Goal: Information Seeking & Learning: Learn about a topic

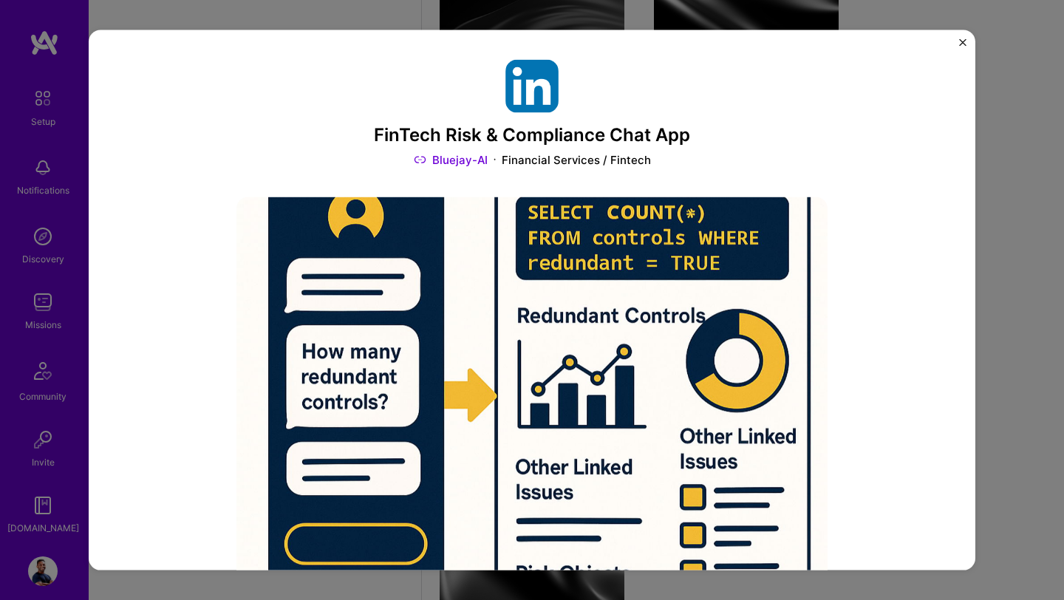
click at [965, 43] on img "Close" at bounding box center [962, 42] width 7 height 7
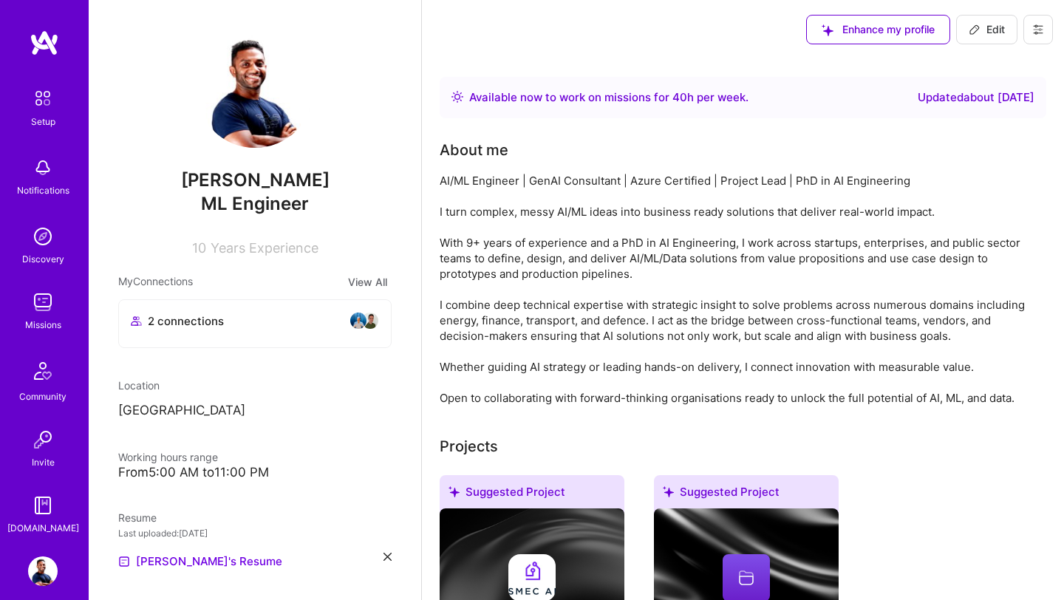
click at [44, 309] on img at bounding box center [43, 302] width 30 height 30
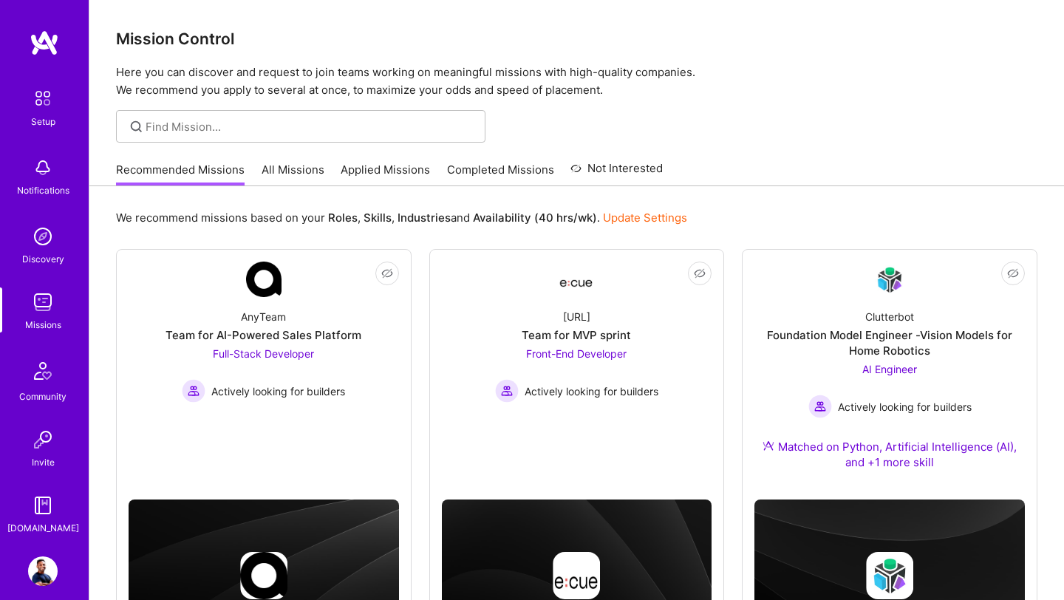
click at [42, 574] on img at bounding box center [43, 571] width 30 height 30
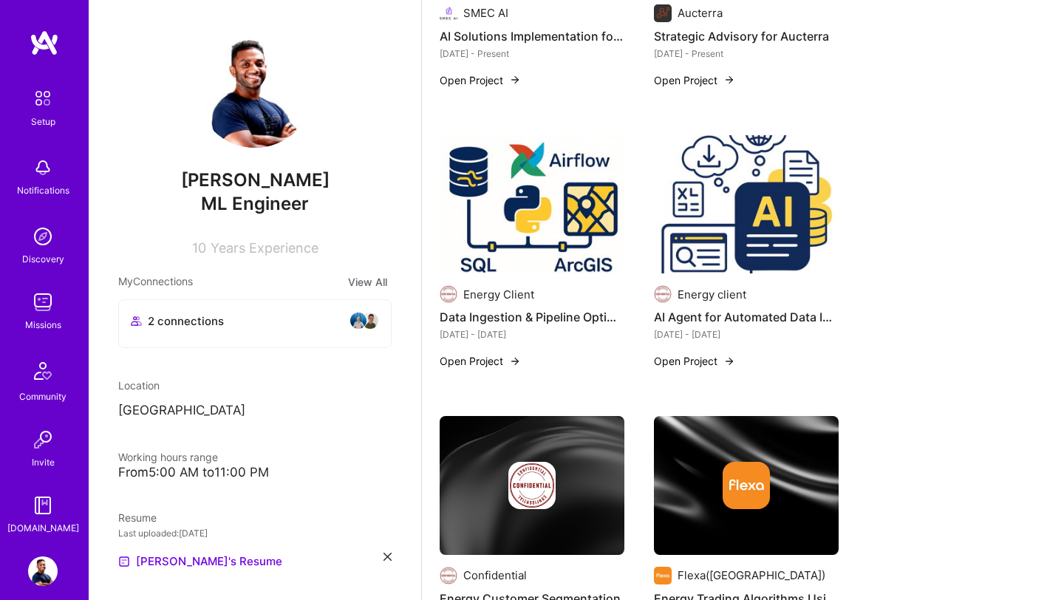
scroll to position [1706, 0]
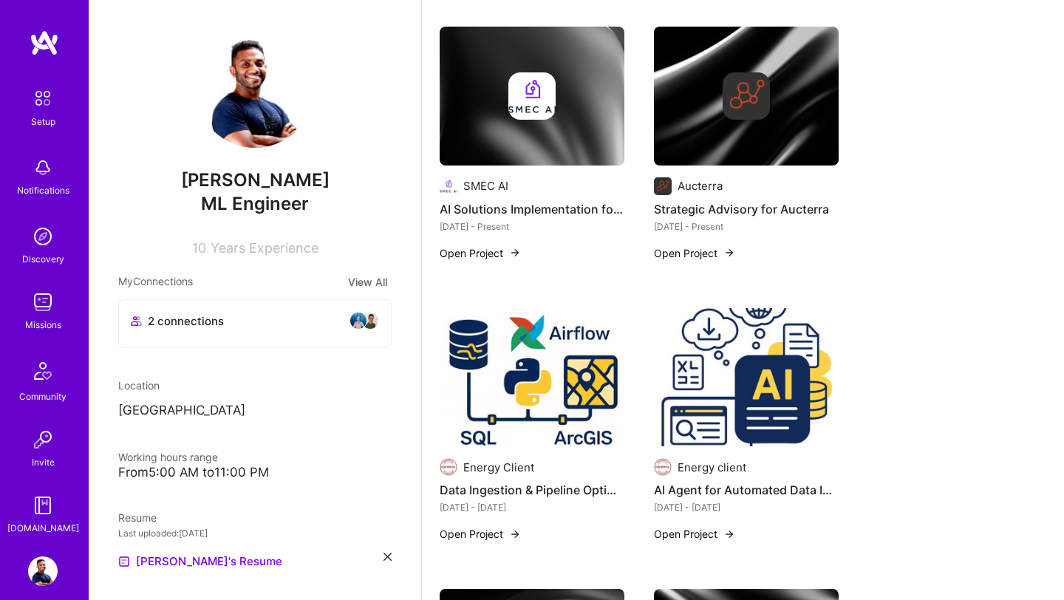
click at [741, 334] on img at bounding box center [746, 377] width 185 height 139
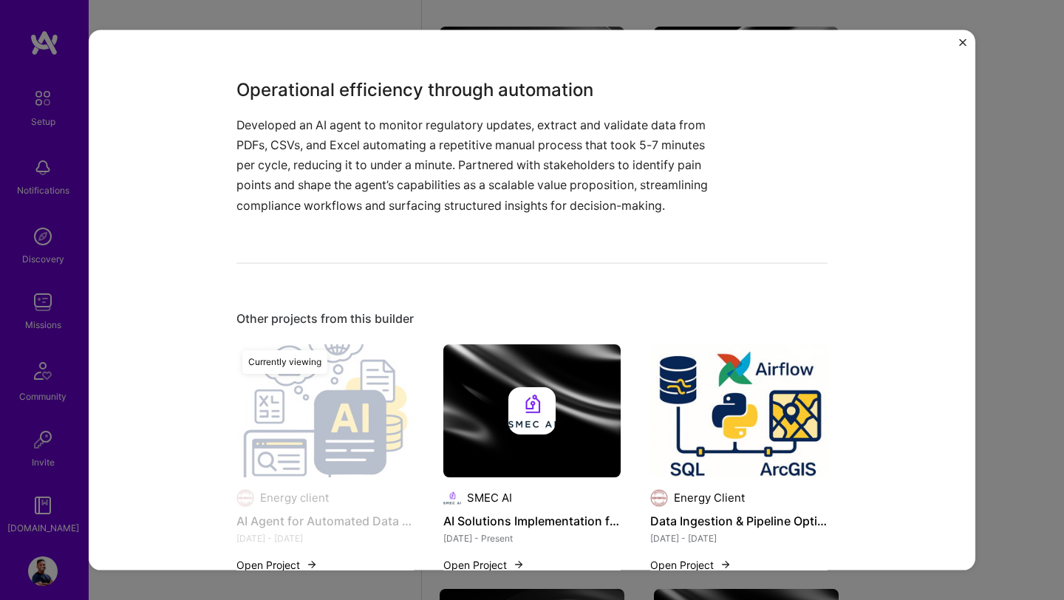
scroll to position [852, 0]
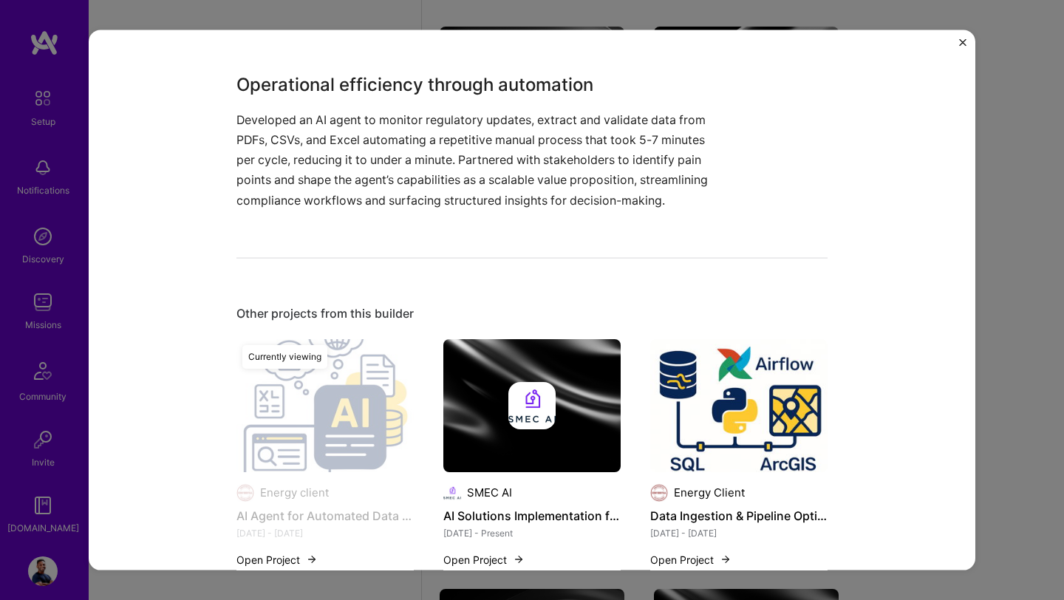
click at [1012, 362] on div "AI Agent for Automated Data Ingestion Energy client Energy Role ML Engineer [DA…" at bounding box center [532, 300] width 1064 height 600
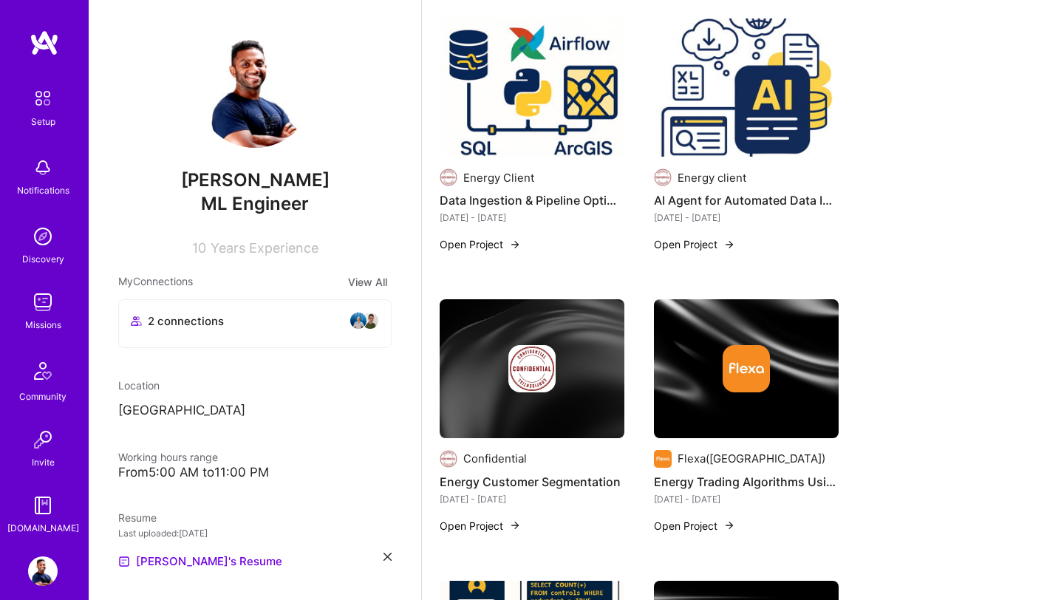
scroll to position [1963, 0]
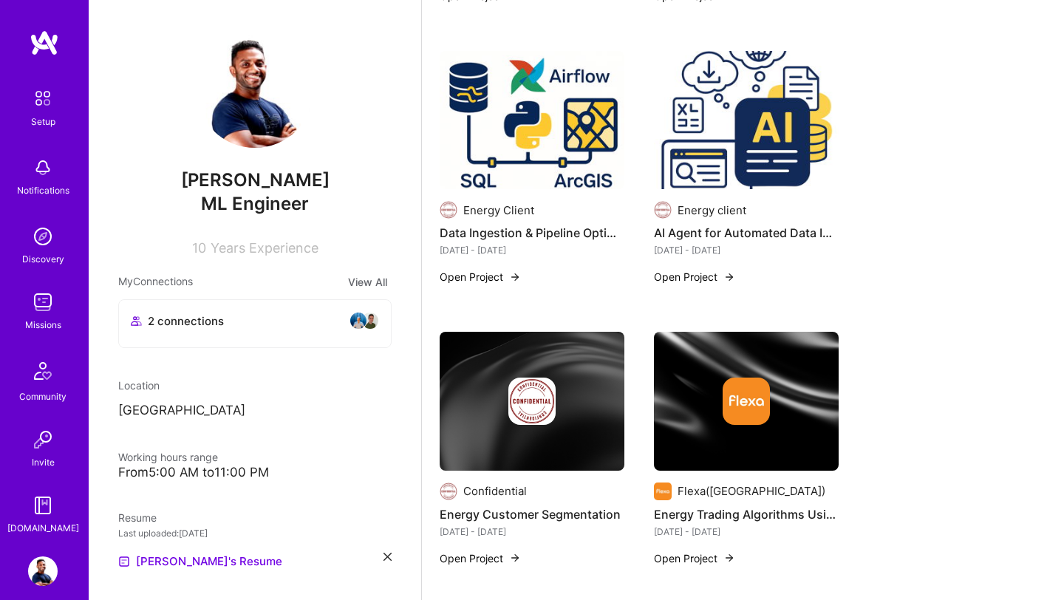
click at [525, 231] on h4 "Data Ingestion & Pipeline Optimisation" at bounding box center [532, 232] width 185 height 19
click at [520, 121] on img at bounding box center [532, 120] width 185 height 139
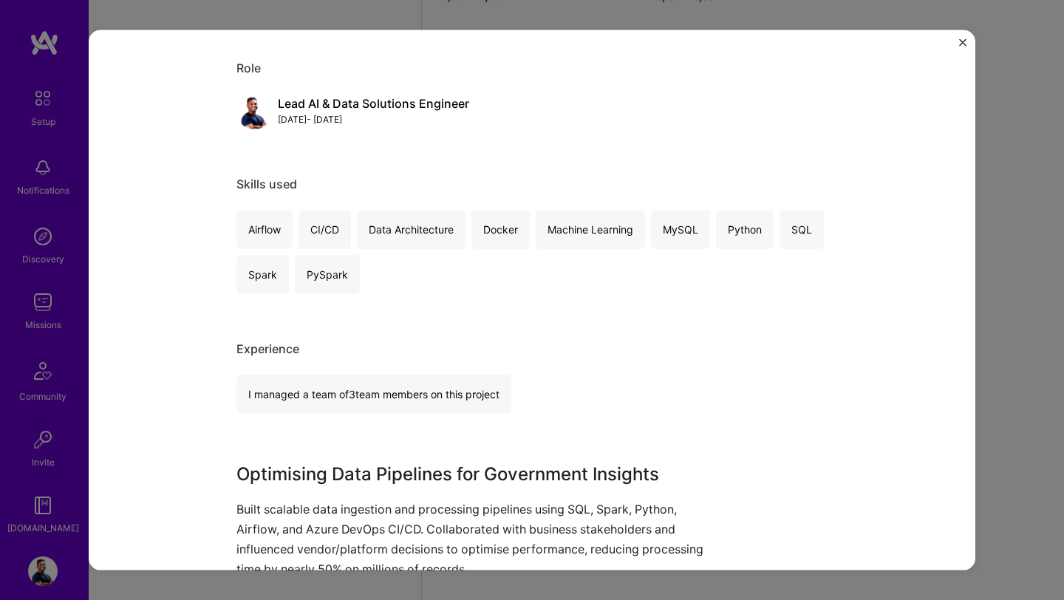
scroll to position [689, 0]
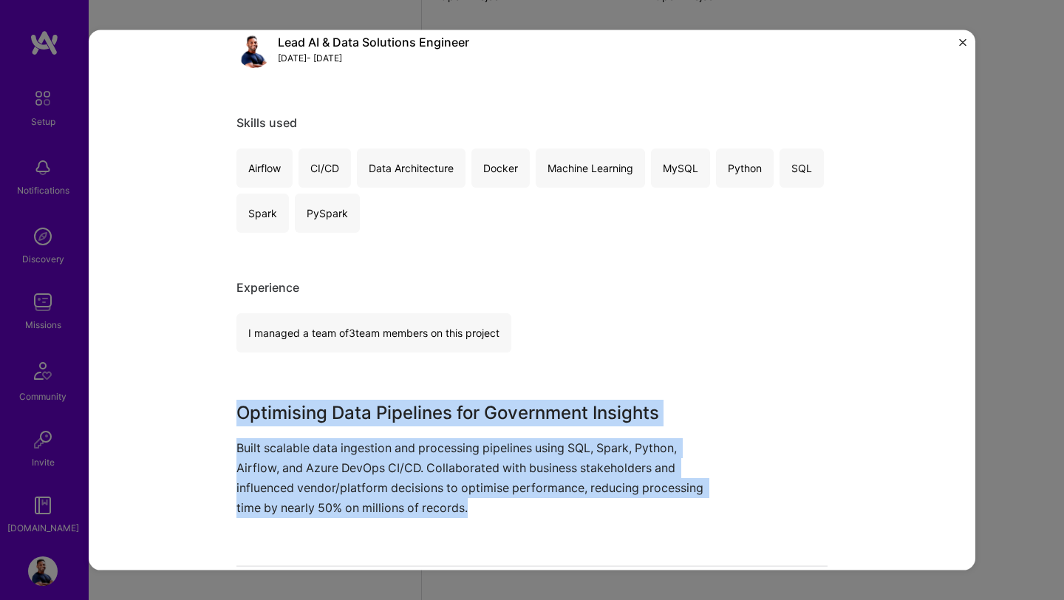
drag, startPoint x: 236, startPoint y: 411, endPoint x: 468, endPoint y: 515, distance: 254.3
click at [468, 515] on div "Data Ingestion & Pipeline Optimisation Energy Client Government & B2G, Big Data…" at bounding box center [532, 300] width 887 height 540
copy div "Optimising Data Pipelines for Government Insights Built scalable data ingestion…"
click at [961, 44] on img "Close" at bounding box center [962, 42] width 7 height 7
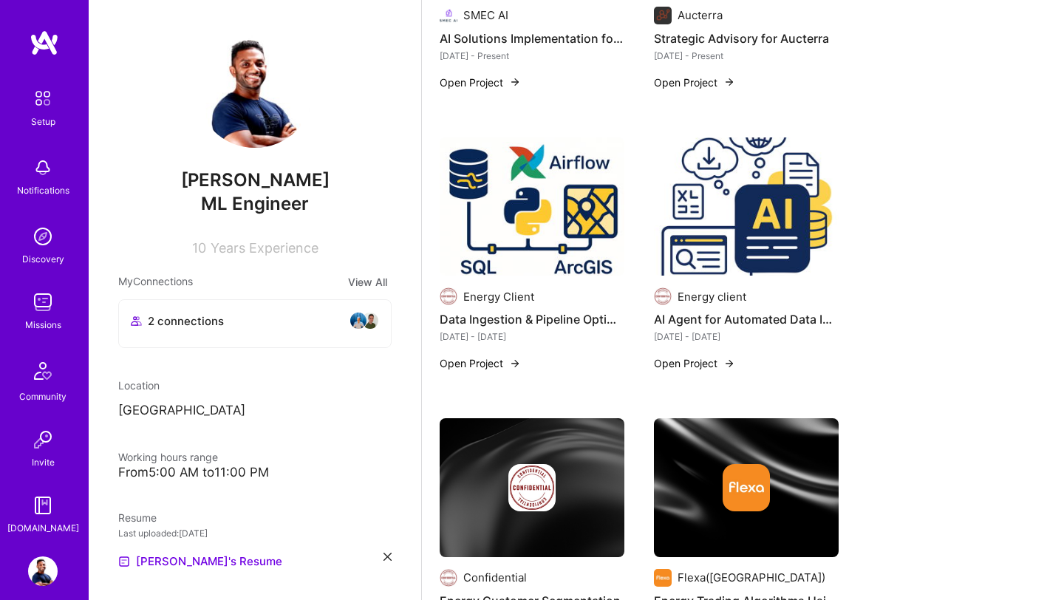
scroll to position [1872, 0]
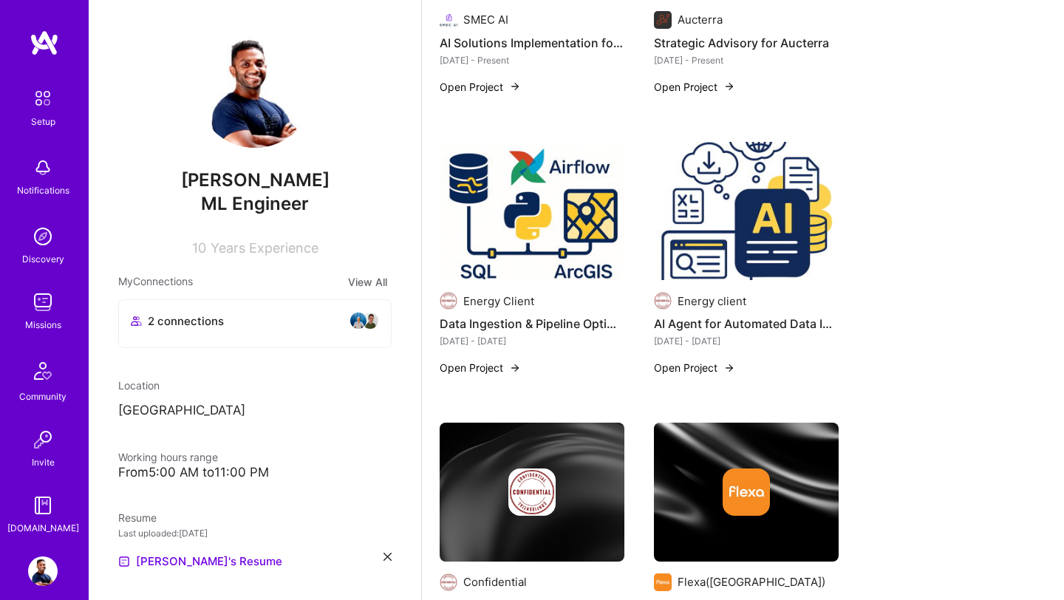
click at [739, 204] on img at bounding box center [746, 211] width 185 height 139
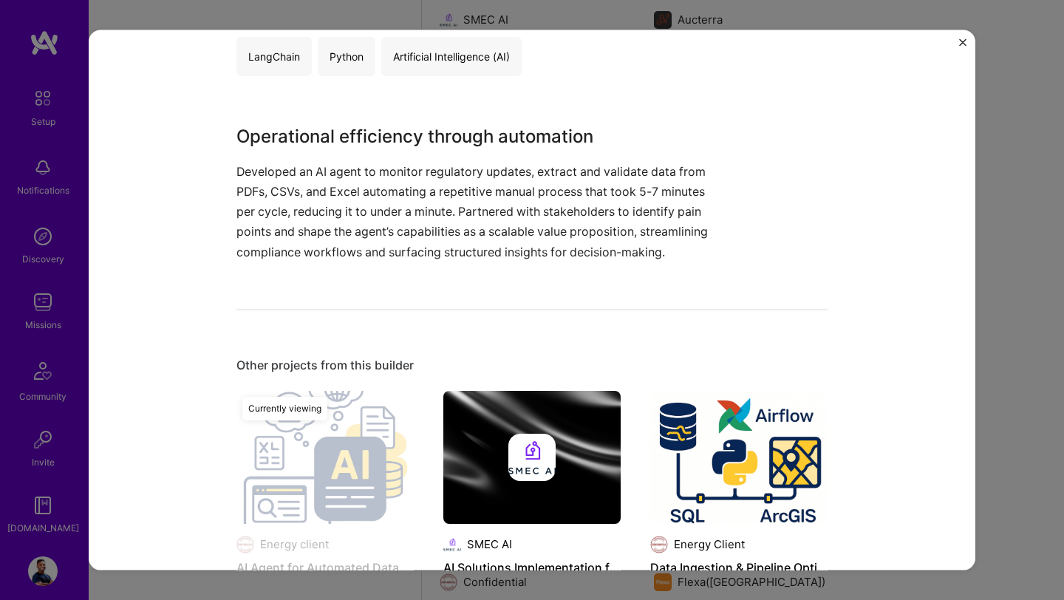
scroll to position [802, 0]
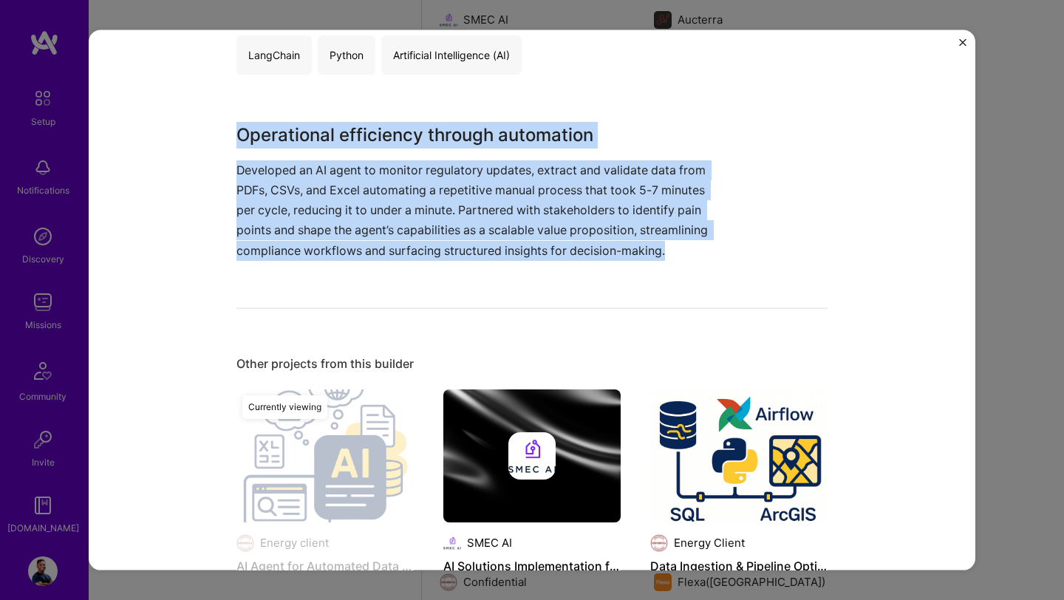
drag, startPoint x: 240, startPoint y: 140, endPoint x: 680, endPoint y: 245, distance: 452.2
click at [680, 249] on div "Operational efficiency through automation Developed an AI agent to monitor regu…" at bounding box center [476, 190] width 480 height 139
copy div "Operational efficiency through automation Developed an AI agent to monitor regu…"
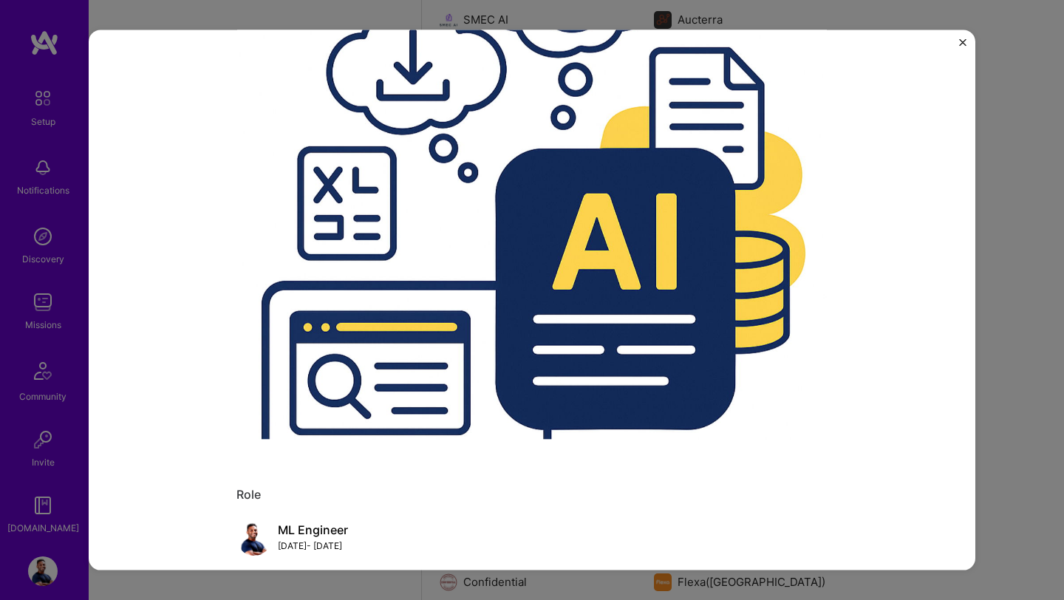
scroll to position [0, 0]
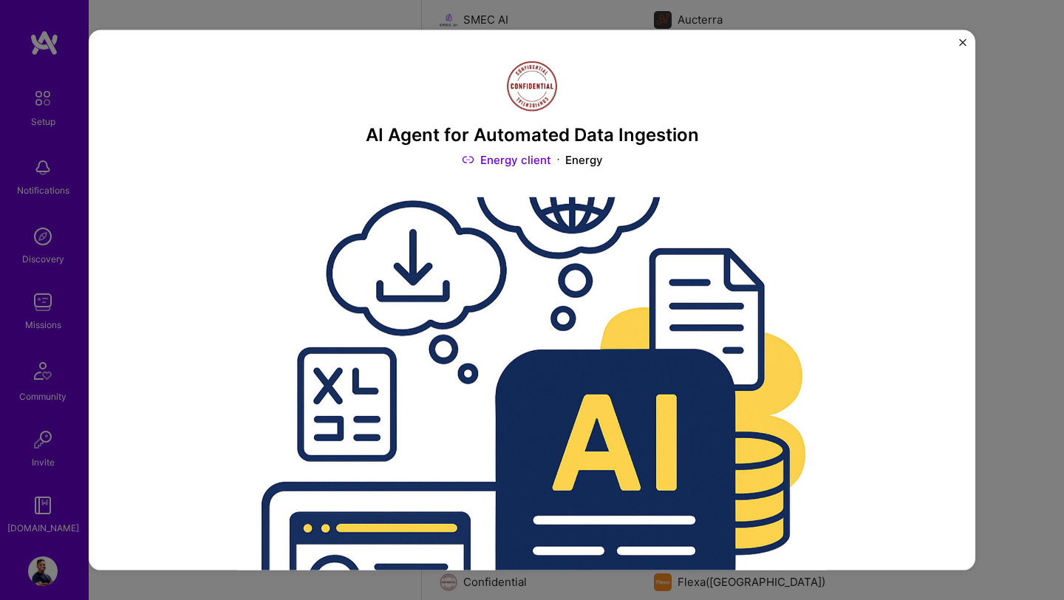
click at [966, 44] on div "AI Agent for Automated Data Ingestion Energy client Energy Role ML Engineer [DA…" at bounding box center [532, 300] width 887 height 540
click at [964, 44] on img "Close" at bounding box center [962, 42] width 7 height 7
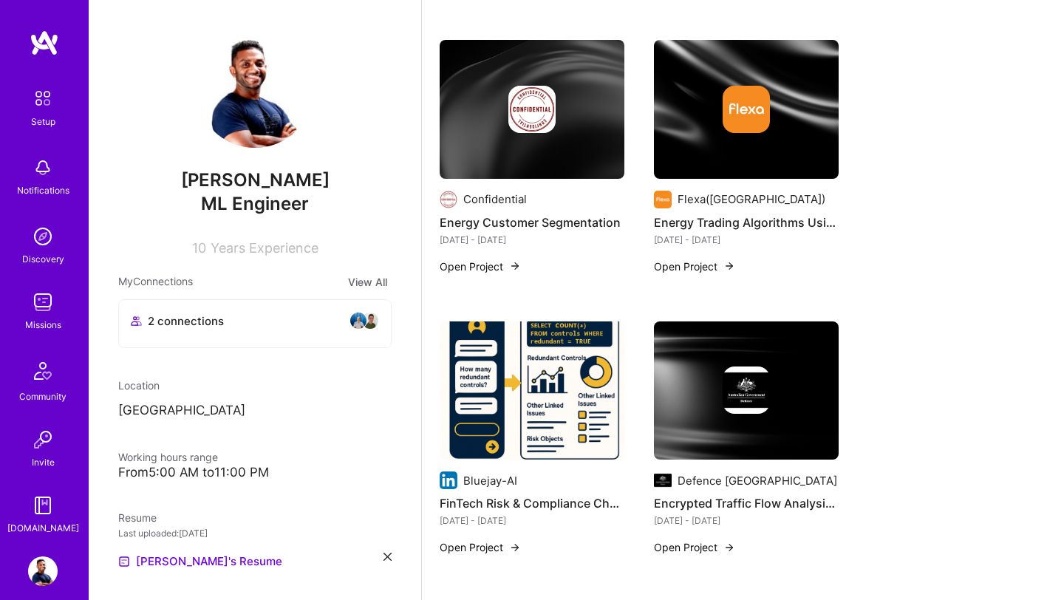
scroll to position [2268, 0]
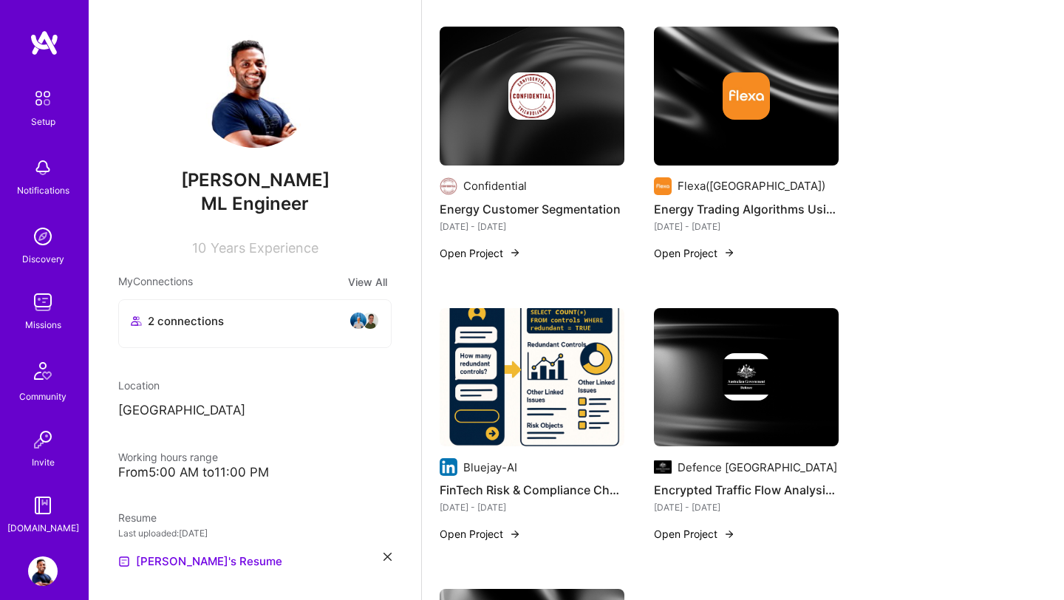
click at [559, 373] on img at bounding box center [532, 377] width 185 height 139
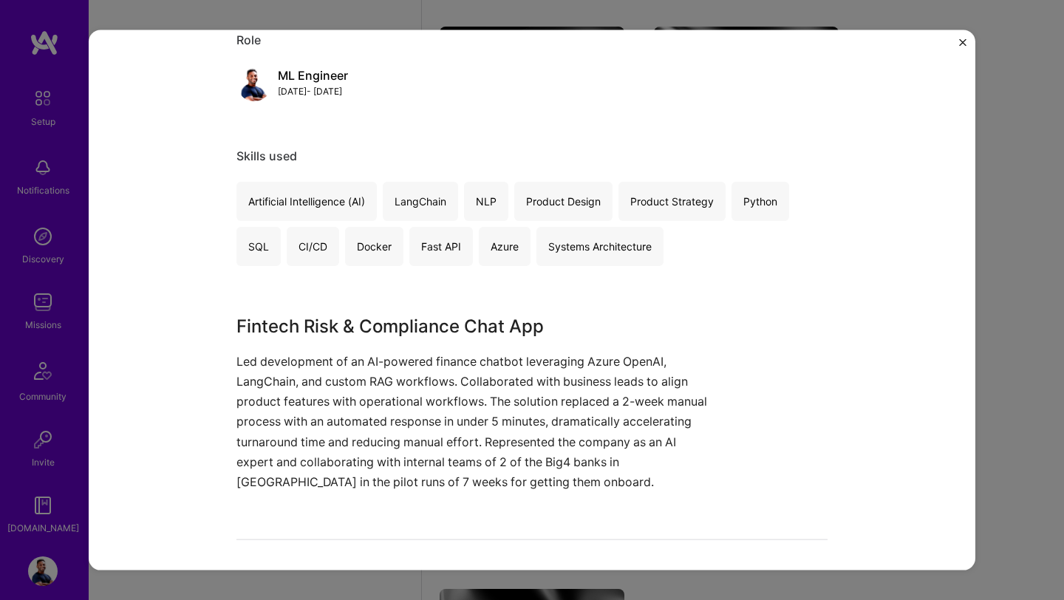
scroll to position [656, 0]
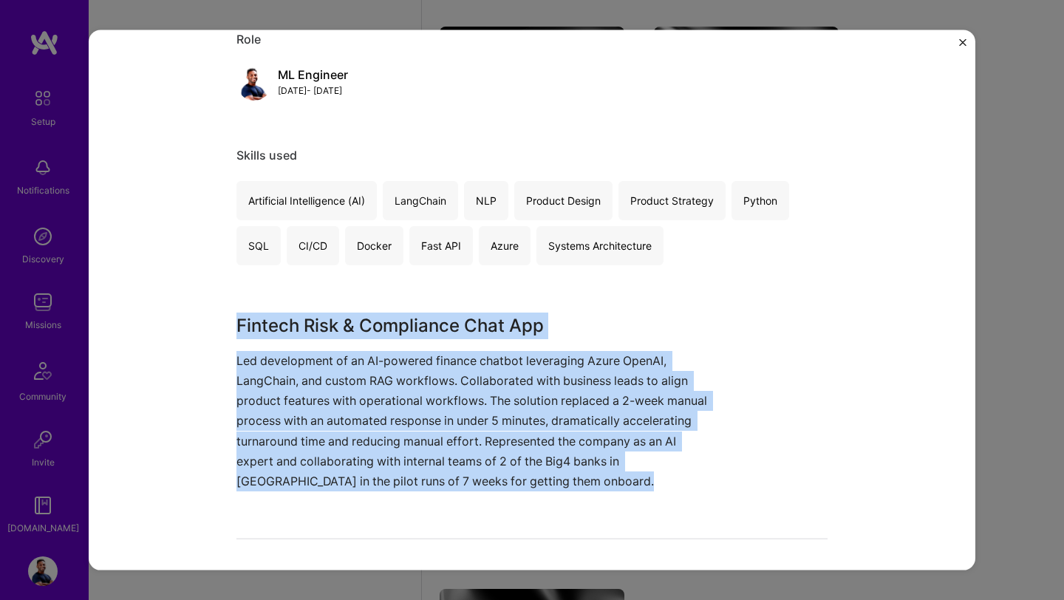
drag, startPoint x: 237, startPoint y: 323, endPoint x: 524, endPoint y: 518, distance: 346.8
click at [524, 518] on div "FinTech Risk & Compliance Chat App Bluejay-AI Financial Services / Fintech Role…" at bounding box center [531, 417] width 591 height 2027
copy div "Fintech Risk & Compliance Chat App Led development of an AI-powered finance cha…"
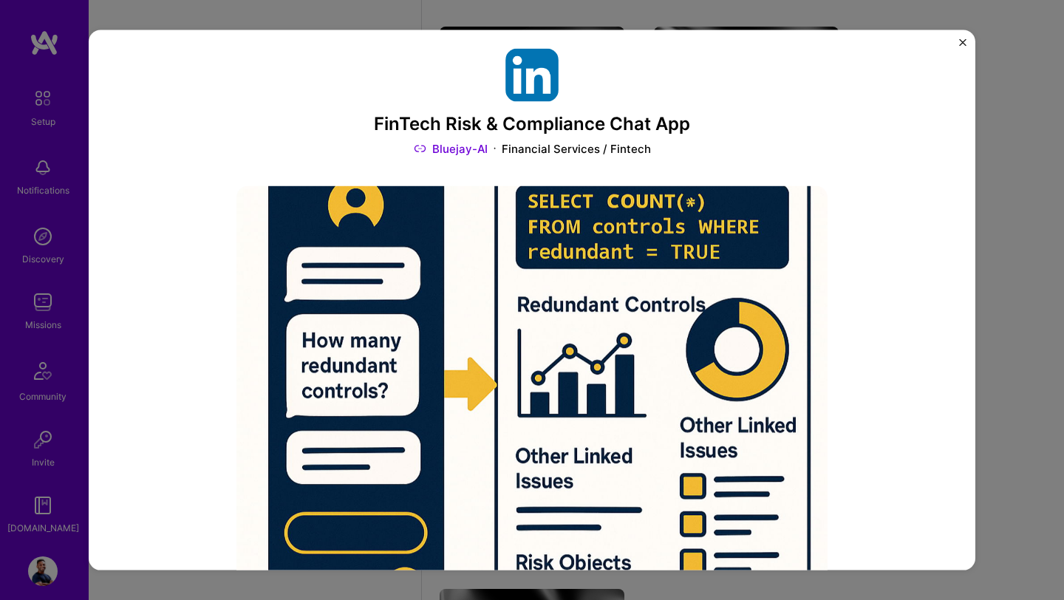
scroll to position [0, 0]
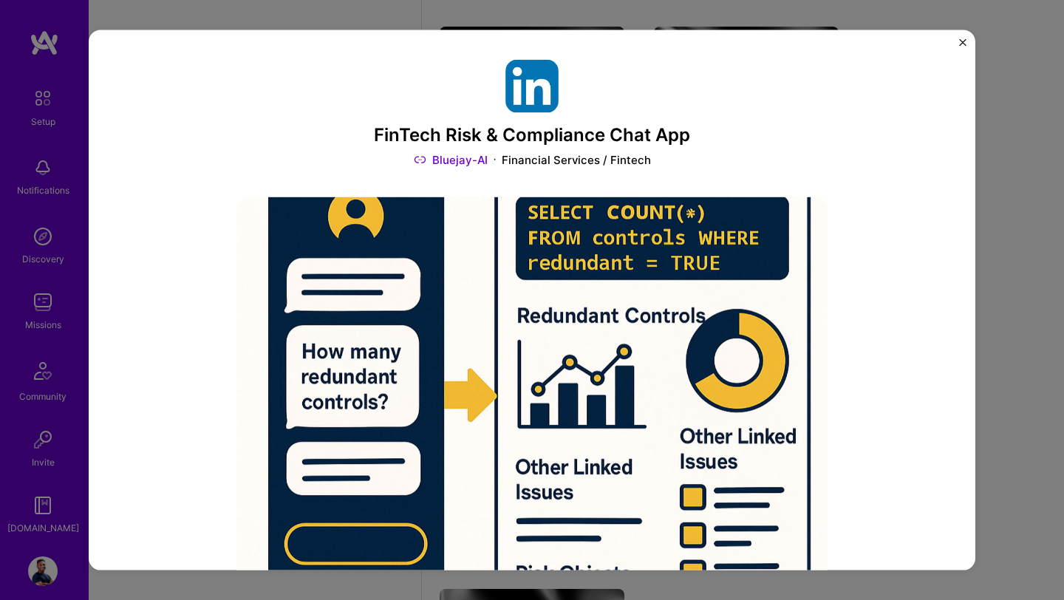
click at [960, 42] on img "Close" at bounding box center [962, 42] width 7 height 7
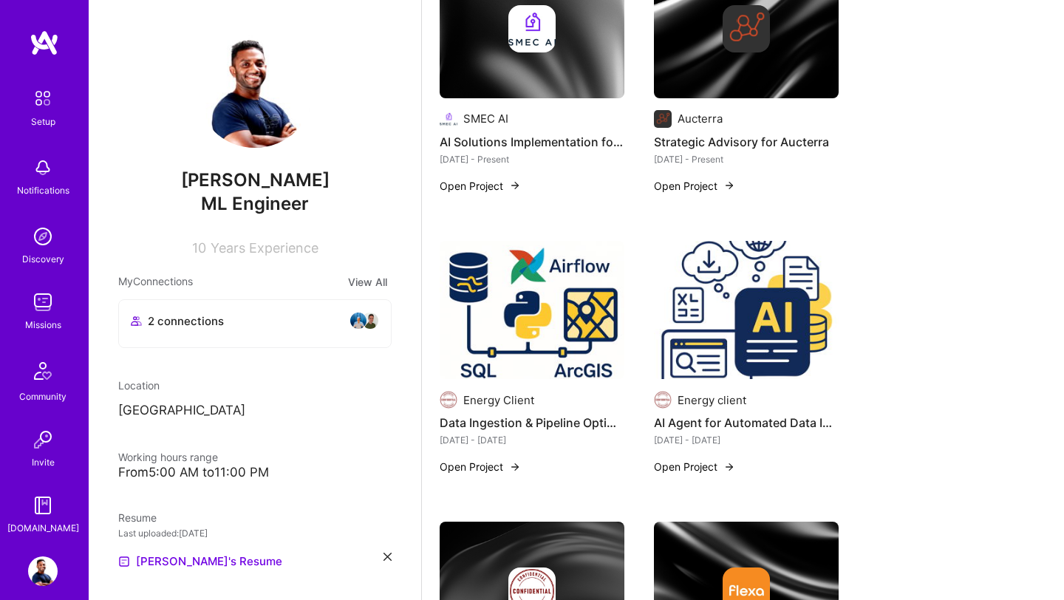
scroll to position [1753, 0]
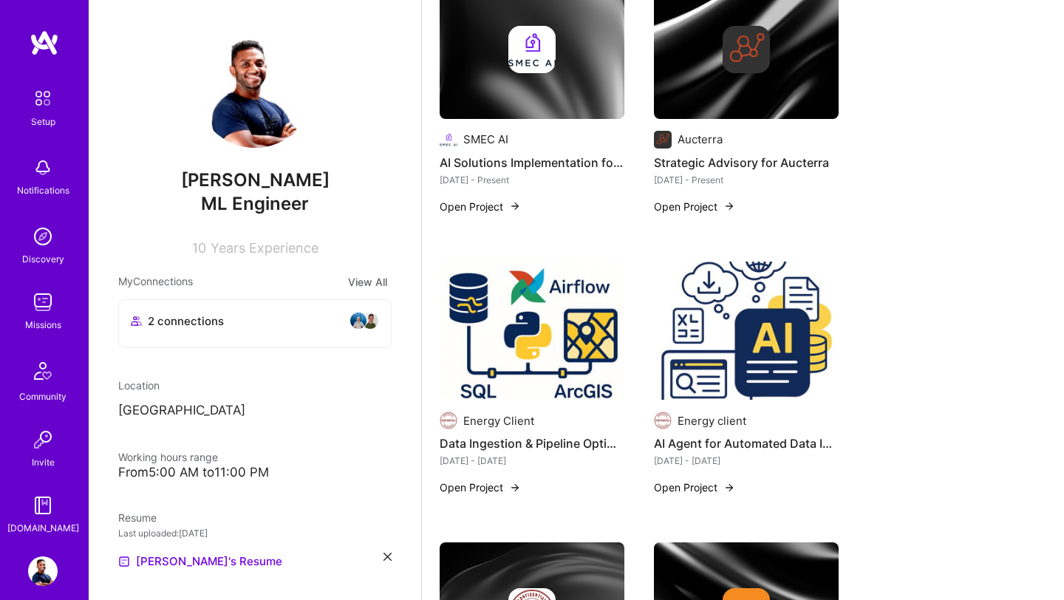
click at [542, 349] on img at bounding box center [532, 331] width 185 height 139
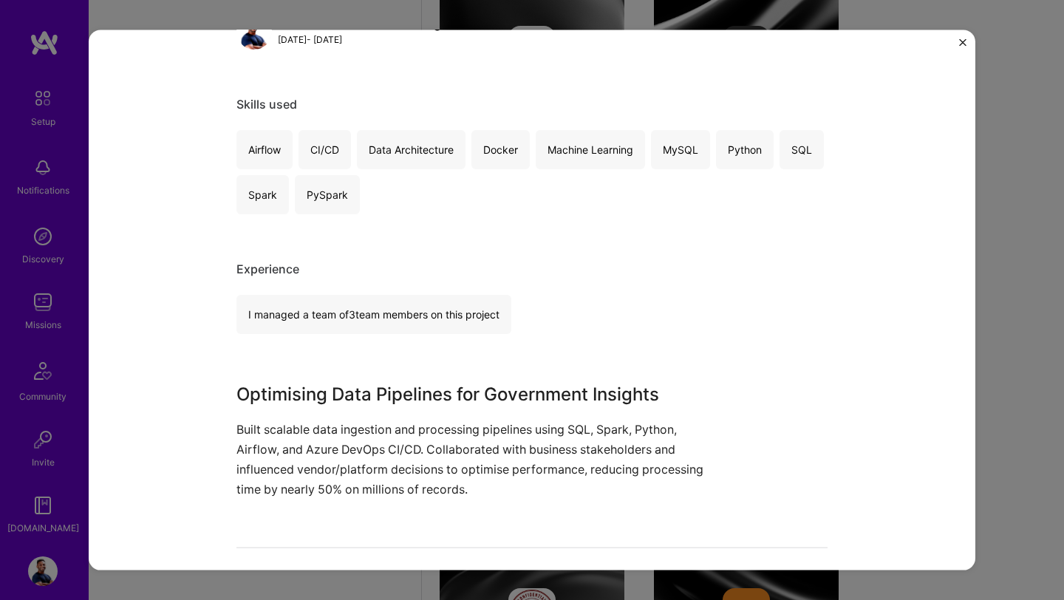
scroll to position [740, 0]
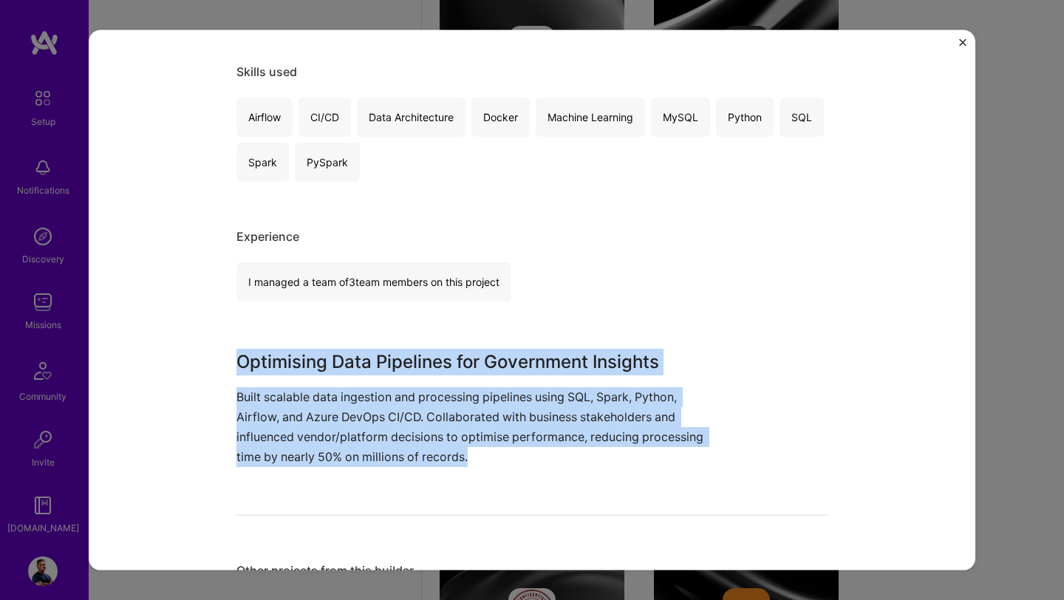
drag, startPoint x: 237, startPoint y: 364, endPoint x: 479, endPoint y: 466, distance: 262.0
click at [481, 466] on div "Optimising Data Pipelines for Government Insights Built scalable data ingestion…" at bounding box center [476, 407] width 480 height 119
copy div "Optimising Data Pipelines for Government Insights Built scalable data ingestion…"
